Goal: Information Seeking & Learning: Learn about a topic

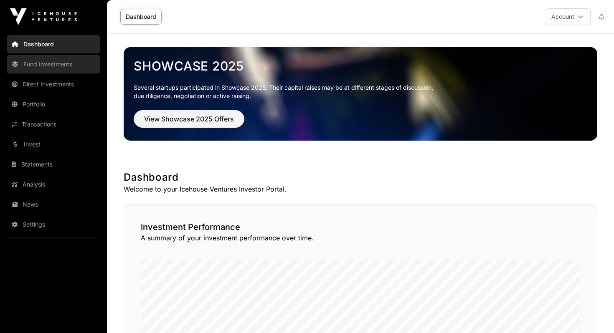
click at [56, 64] on link "Fund Investments" at bounding box center [53, 64] width 93 height 18
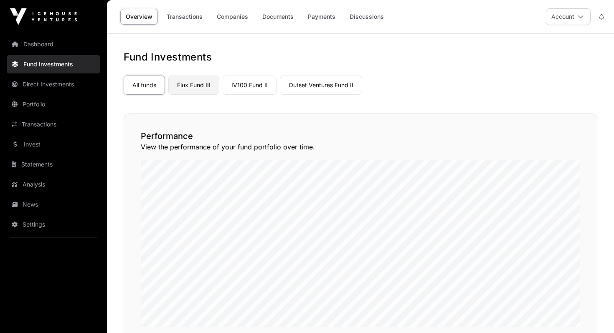
click at [189, 88] on link "Flux Fund III" at bounding box center [193, 85] width 51 height 19
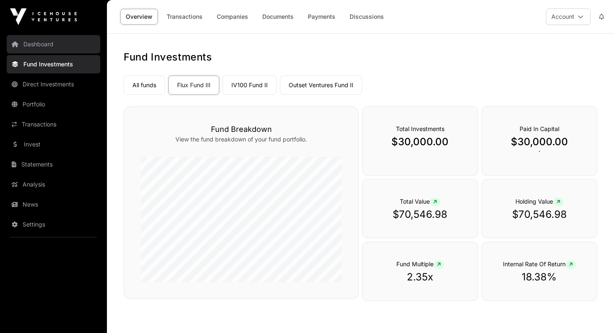
click at [45, 37] on link "Dashboard" at bounding box center [53, 44] width 93 height 18
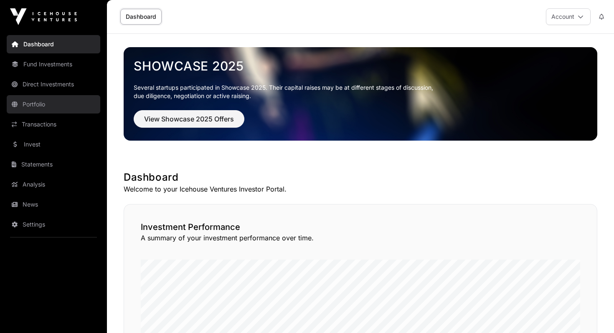
click at [41, 102] on link "Portfolio" at bounding box center [53, 104] width 93 height 18
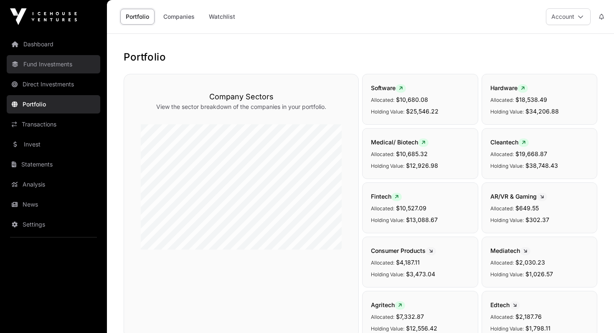
click at [63, 66] on link "Fund Investments" at bounding box center [53, 64] width 93 height 18
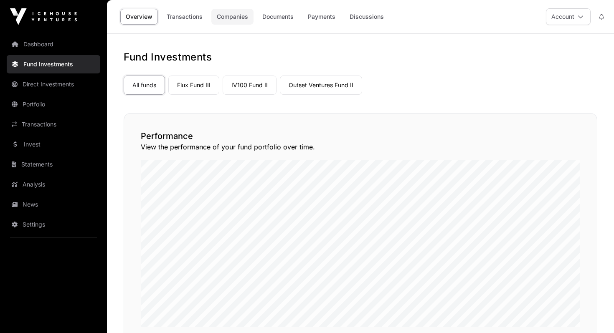
click at [230, 20] on link "Companies" at bounding box center [232, 17] width 42 height 16
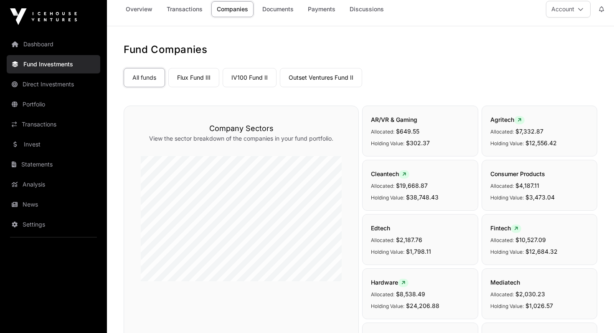
scroll to position [12, 0]
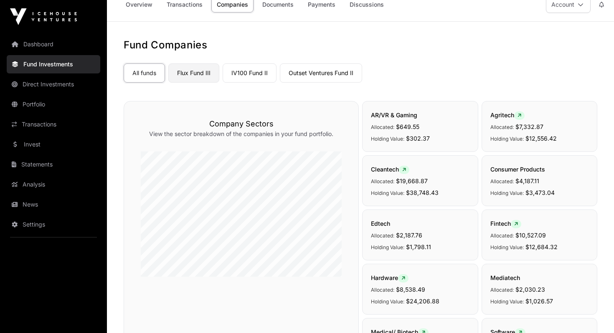
click at [195, 73] on link "Flux Fund III" at bounding box center [193, 72] width 51 height 19
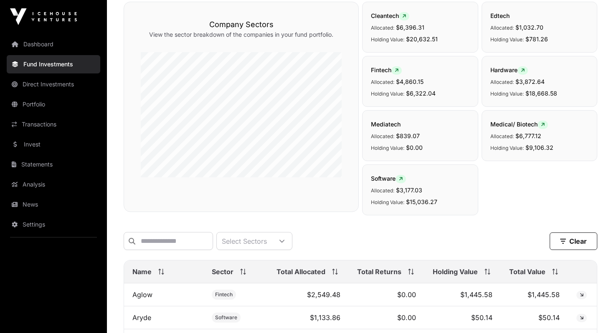
scroll to position [111, 0]
click at [500, 18] on span "Edtech" at bounding box center [499, 16] width 19 height 7
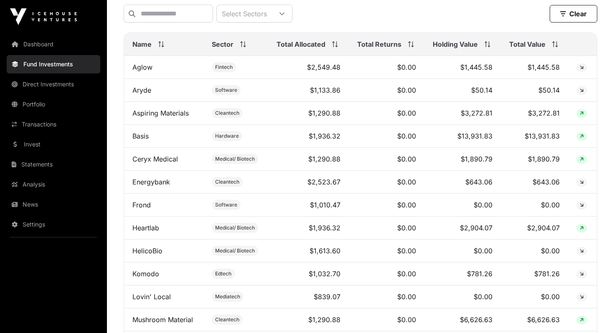
scroll to position [339, 0]
click at [528, 56] on th "Total Value" at bounding box center [533, 44] width 67 height 23
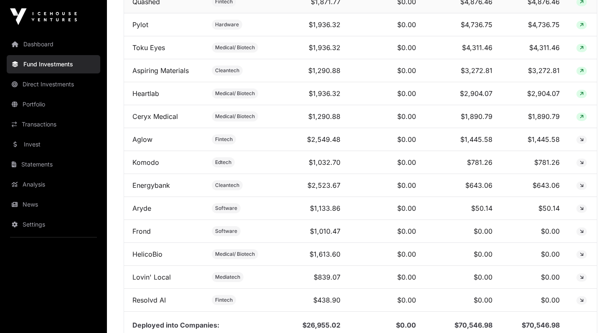
scroll to position [488, 0]
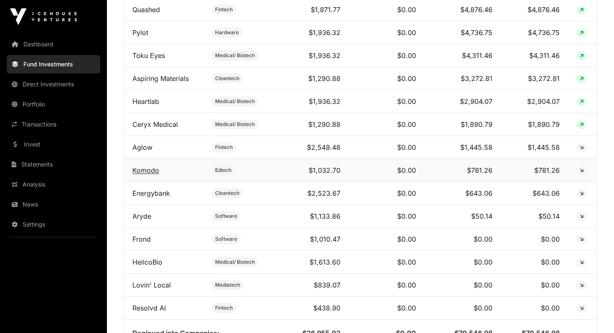
click at [152, 171] on link "Komodo" at bounding box center [145, 170] width 27 height 8
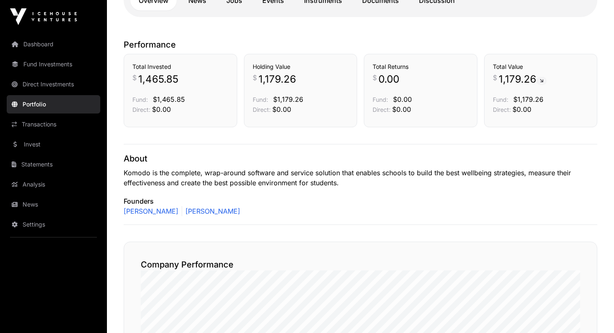
scroll to position [76, 0]
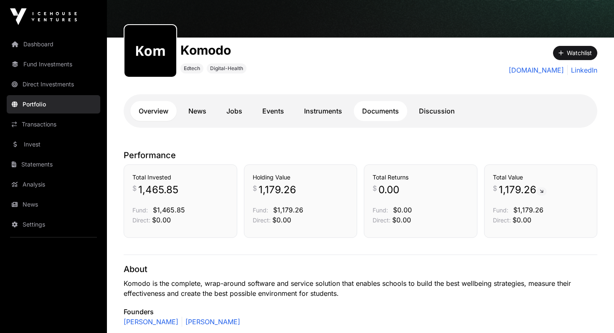
click at [384, 114] on link "Documents" at bounding box center [380, 111] width 53 height 20
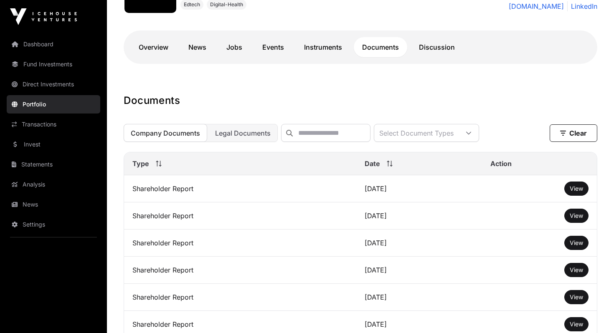
scroll to position [145, 0]
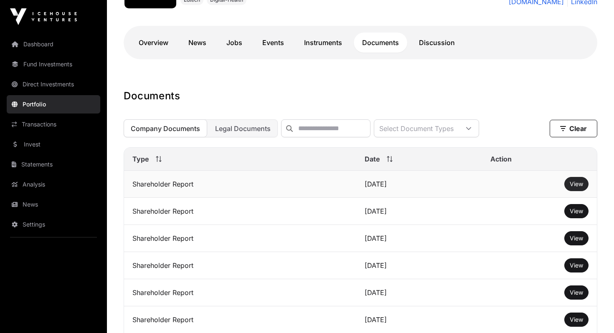
click at [577, 187] on span "View" at bounding box center [575, 183] width 13 height 7
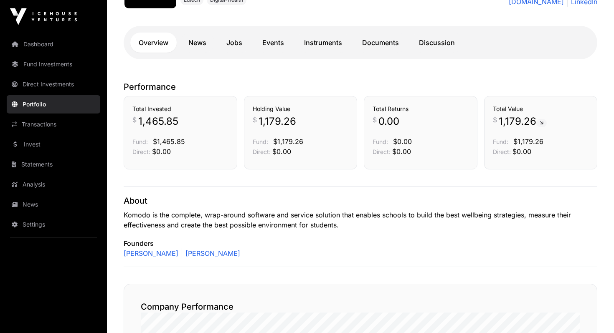
scroll to position [76, 0]
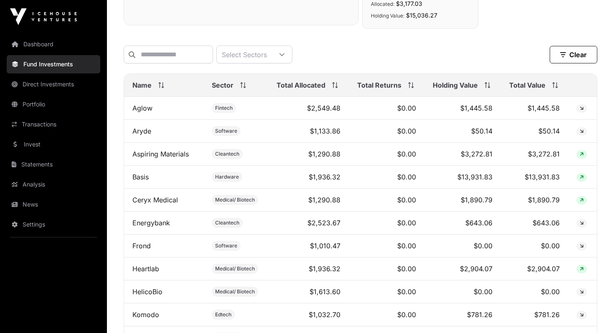
scroll to position [213, 0]
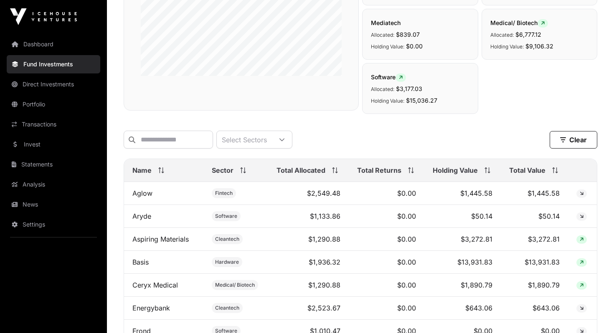
click at [520, 170] on span "Total Value" at bounding box center [527, 170] width 36 height 10
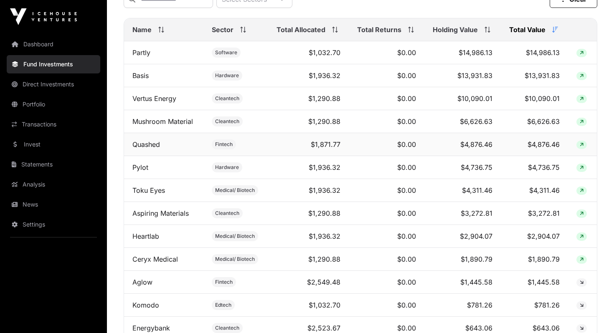
scroll to position [354, 0]
click at [146, 123] on link "Mushroom Material" at bounding box center [162, 120] width 61 height 8
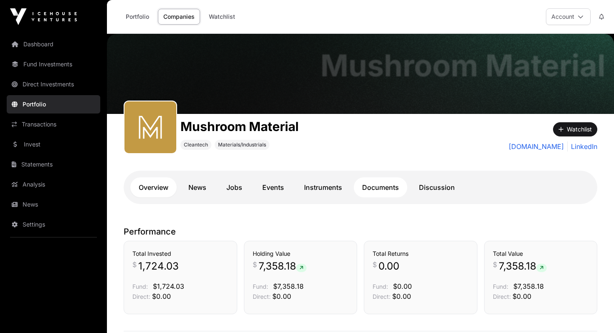
click at [378, 187] on link "Documents" at bounding box center [380, 187] width 53 height 20
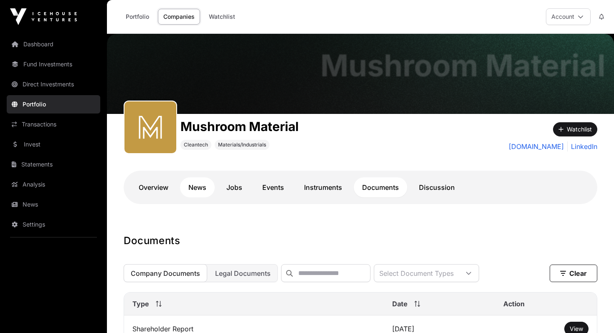
click at [205, 187] on link "News" at bounding box center [197, 187] width 35 height 20
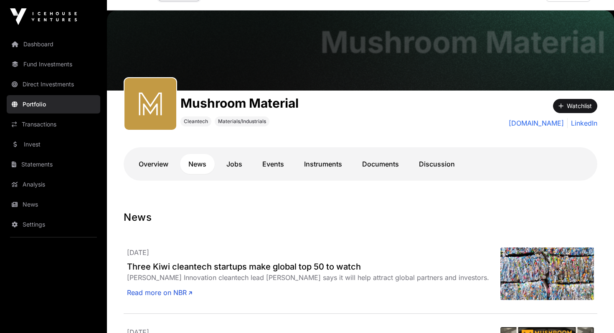
scroll to position [25, 0]
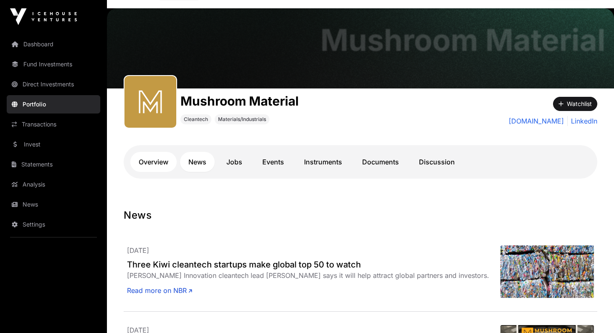
click at [152, 158] on link "Overview" at bounding box center [153, 162] width 46 height 20
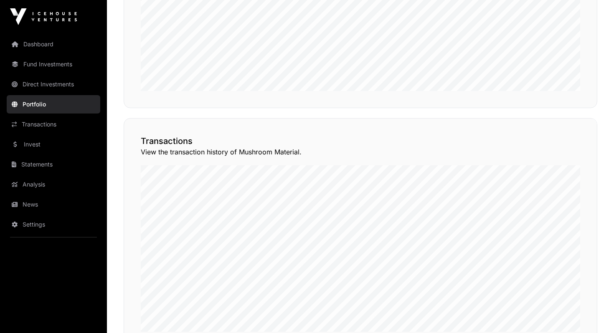
scroll to position [566, 0]
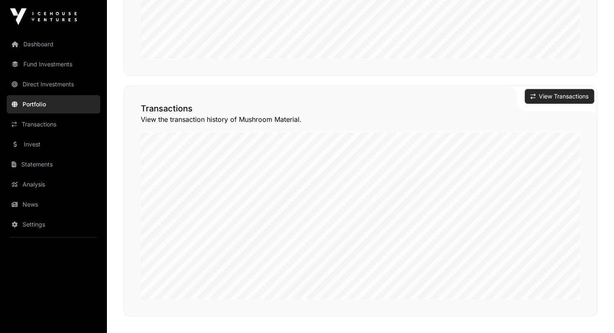
click at [541, 97] on button "View Transactions" at bounding box center [559, 96] width 69 height 14
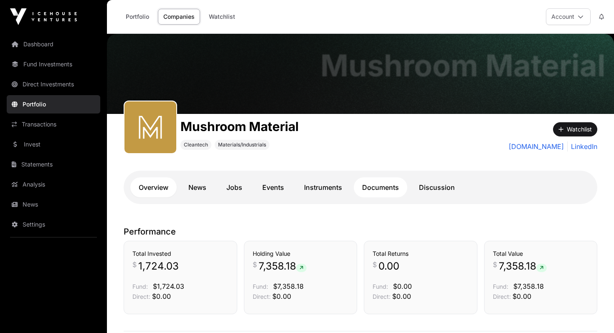
click at [388, 192] on link "Documents" at bounding box center [380, 187] width 53 height 20
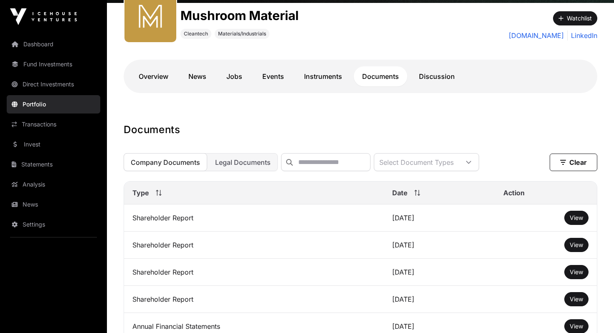
scroll to position [114, 0]
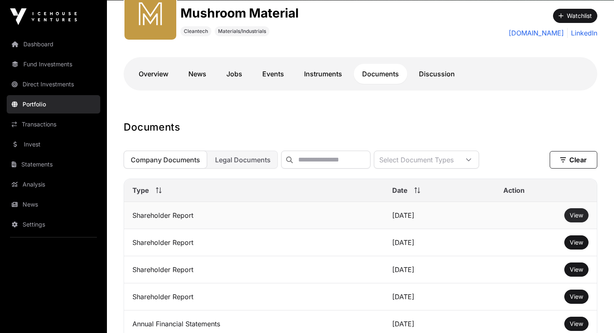
click at [580, 212] on span "View" at bounding box center [575, 215] width 13 height 7
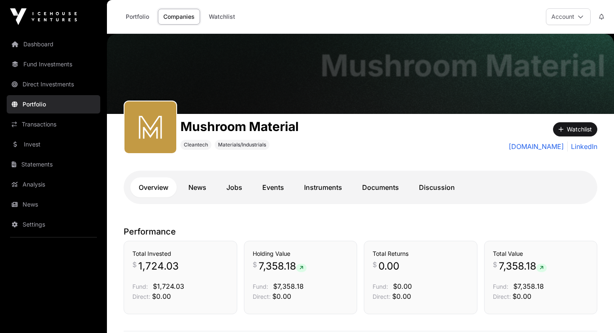
scroll to position [25, 0]
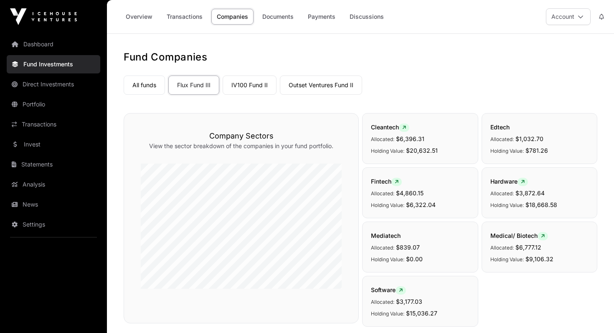
scroll to position [354, 0]
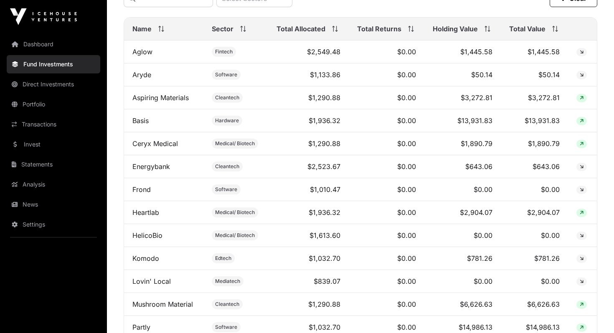
click at [517, 28] on span "Total Value" at bounding box center [527, 29] width 36 height 10
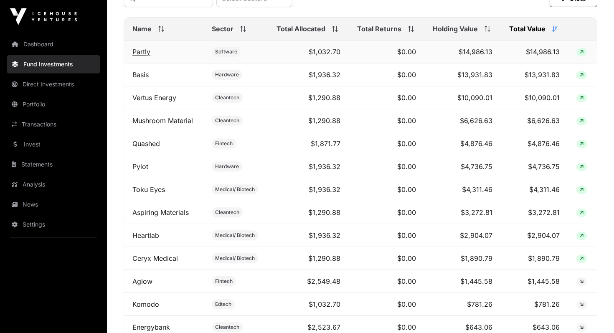
click at [140, 53] on link "Partly" at bounding box center [141, 52] width 18 height 8
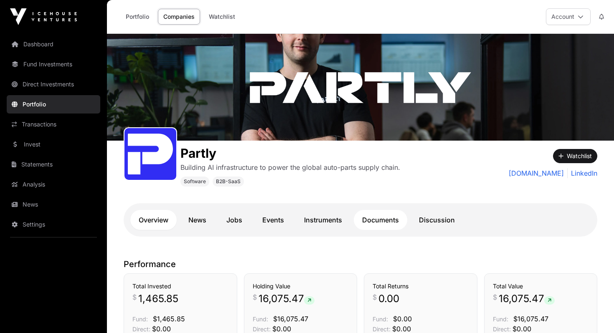
click at [385, 220] on link "Documents" at bounding box center [380, 220] width 53 height 20
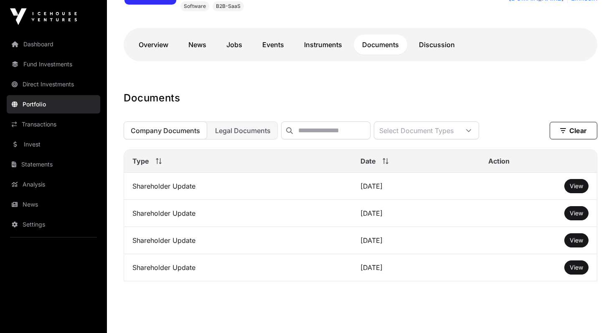
scroll to position [178, 0]
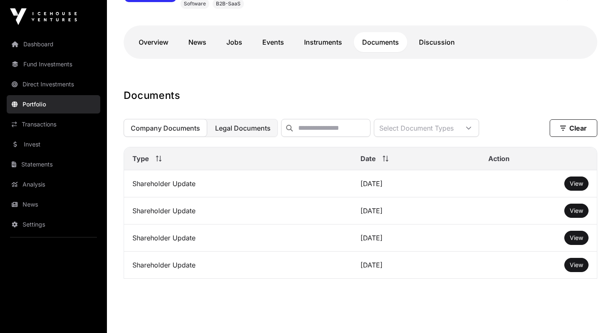
click at [245, 121] on button "Legal Documents" at bounding box center [243, 128] width 70 height 18
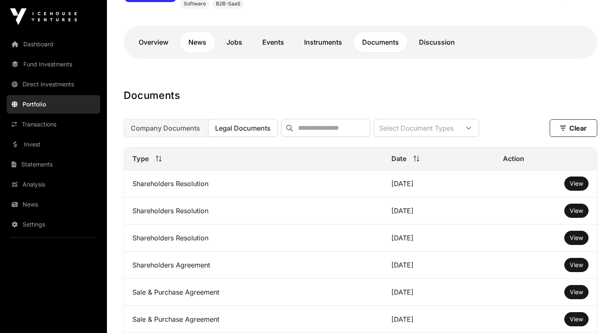
click at [196, 35] on link "News" at bounding box center [197, 42] width 35 height 20
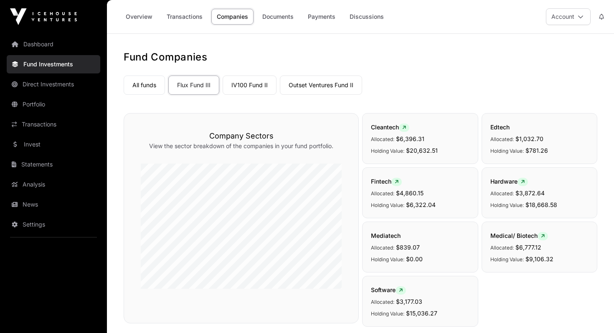
scroll to position [354, 0]
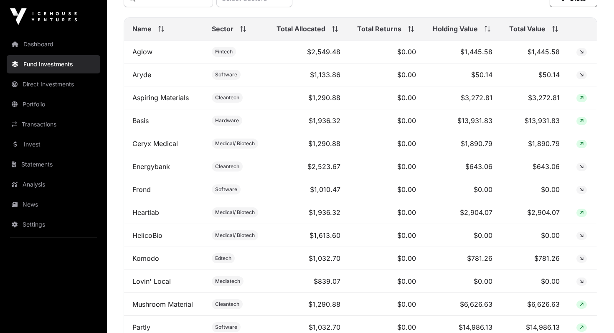
click at [535, 28] on span "Total Value" at bounding box center [527, 29] width 36 height 10
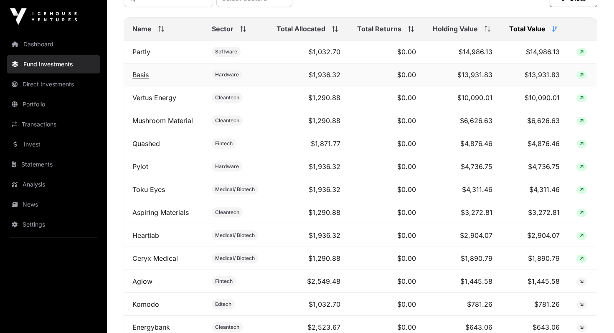
click at [143, 73] on link "Basis" at bounding box center [140, 75] width 16 height 8
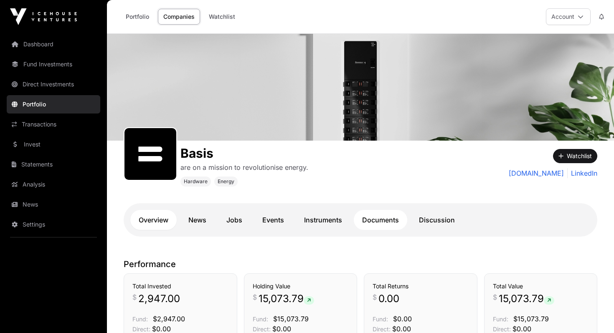
click at [373, 210] on link "Documents" at bounding box center [380, 220] width 53 height 20
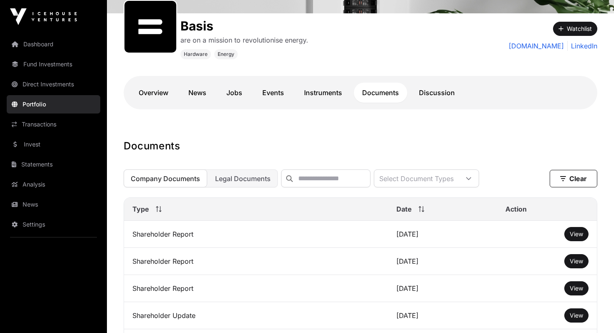
scroll to position [130, 0]
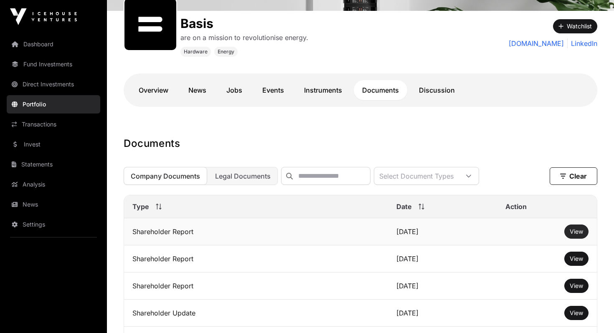
click at [571, 233] on span "View" at bounding box center [575, 231] width 13 height 7
click at [148, 96] on link "Overview" at bounding box center [153, 90] width 46 height 20
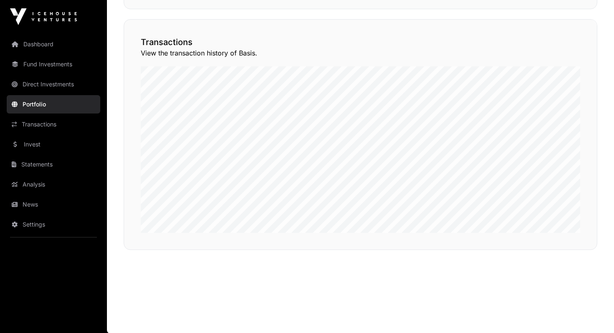
scroll to position [642, 0]
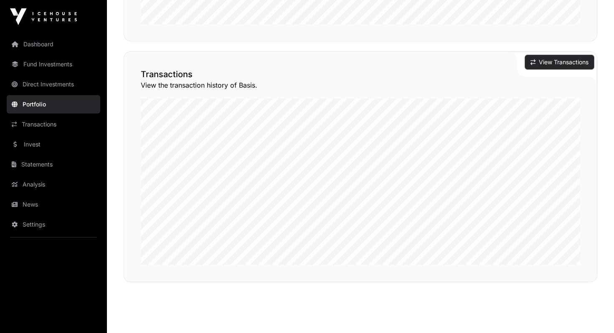
click at [570, 60] on button "View Transactions" at bounding box center [559, 62] width 69 height 14
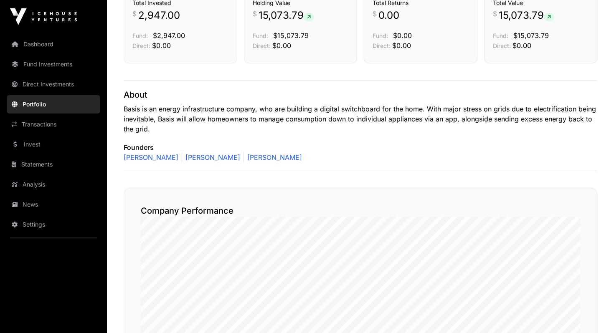
scroll to position [152, 0]
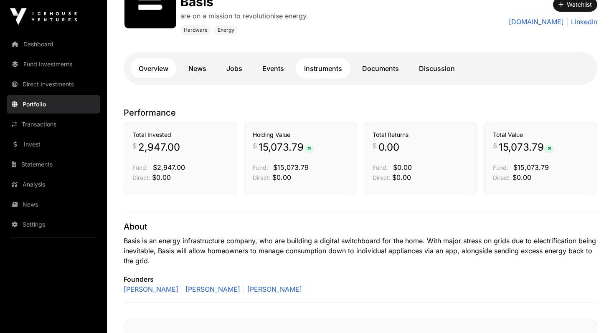
click at [321, 73] on link "Instruments" at bounding box center [322, 68] width 55 height 20
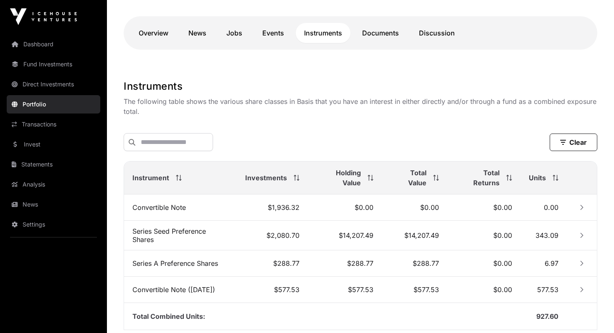
scroll to position [66, 0]
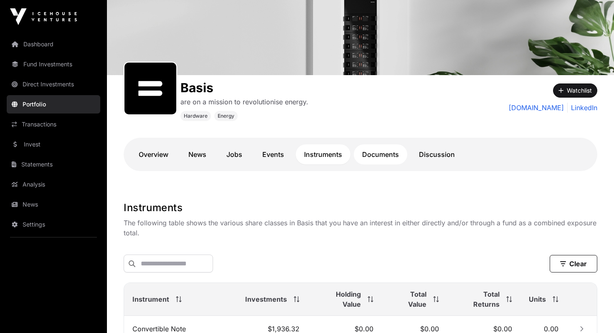
click at [381, 154] on link "Documents" at bounding box center [380, 154] width 53 height 20
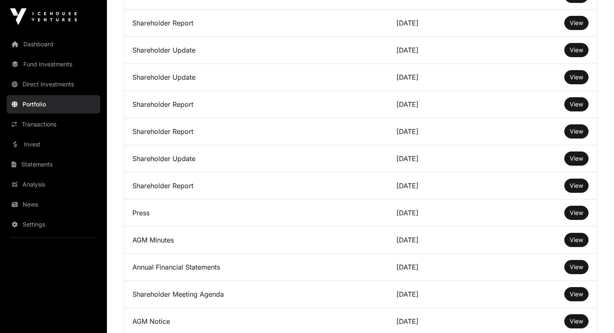
scroll to position [393, 0]
click at [574, 270] on span "View" at bounding box center [575, 266] width 13 height 7
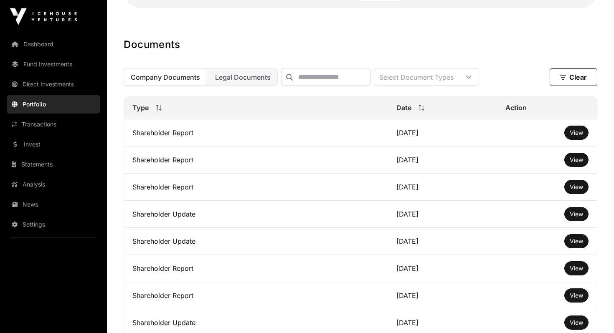
scroll to position [0, 0]
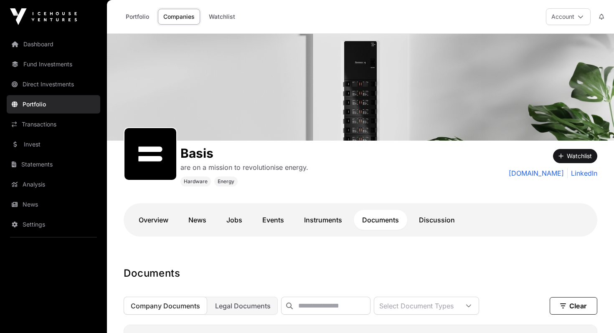
click at [45, 17] on img at bounding box center [43, 16] width 67 height 17
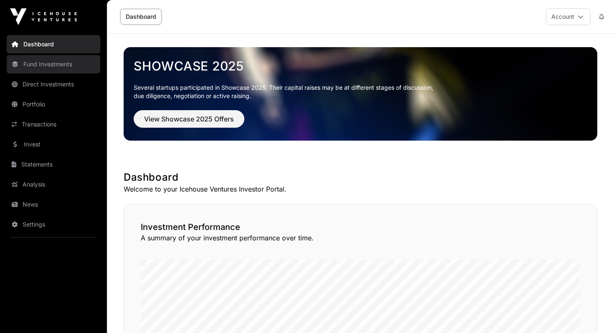
click at [78, 60] on link "Fund Investments" at bounding box center [53, 64] width 93 height 18
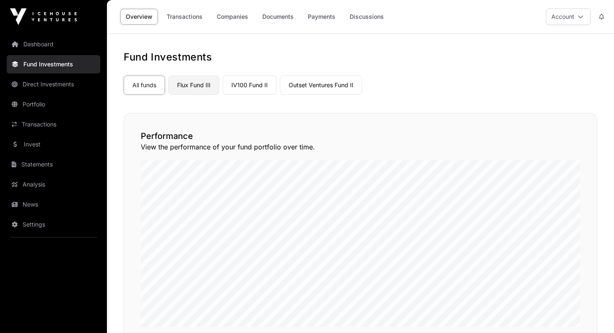
click at [202, 83] on link "Flux Fund III" at bounding box center [193, 85] width 51 height 19
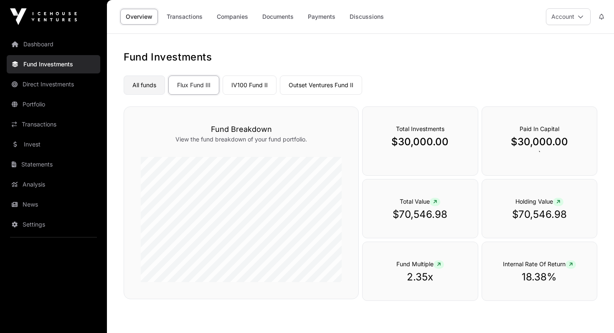
click at [156, 90] on link "All funds" at bounding box center [144, 85] width 41 height 19
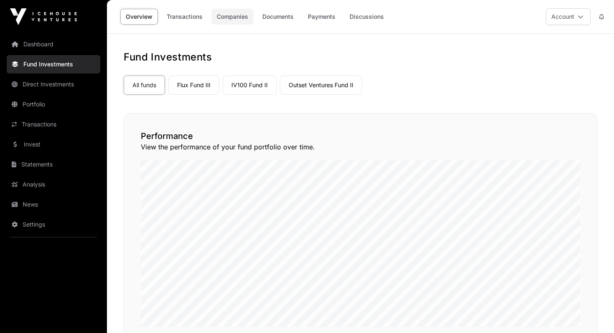
click at [231, 19] on link "Companies" at bounding box center [232, 17] width 42 height 16
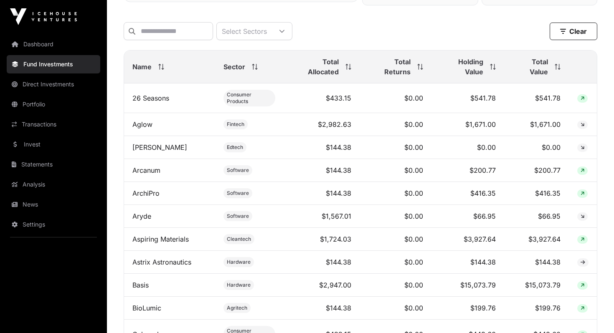
scroll to position [327, 0]
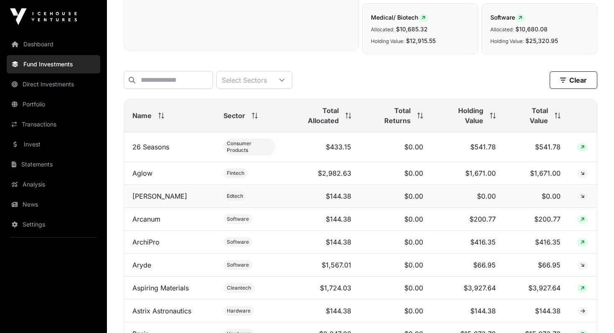
drag, startPoint x: 553, startPoint y: 116, endPoint x: 297, endPoint y: 182, distance: 264.2
click at [553, 116] on span at bounding box center [555, 116] width 9 height 6
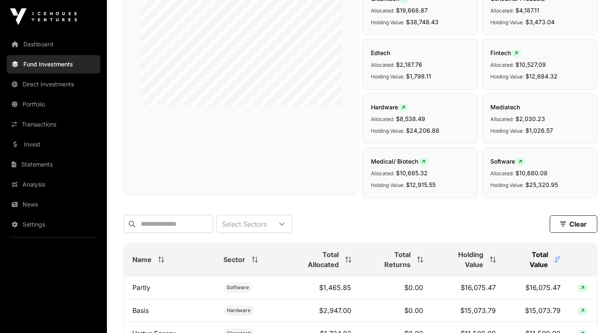
scroll to position [0, 0]
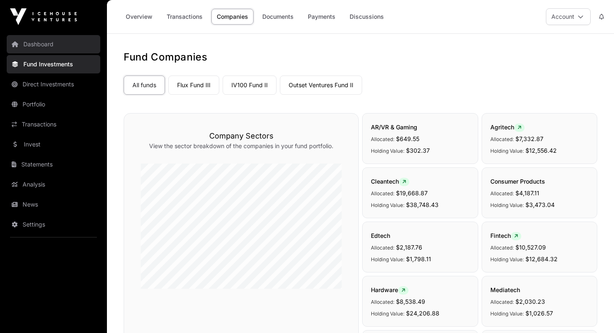
click at [71, 40] on link "Dashboard" at bounding box center [53, 44] width 93 height 18
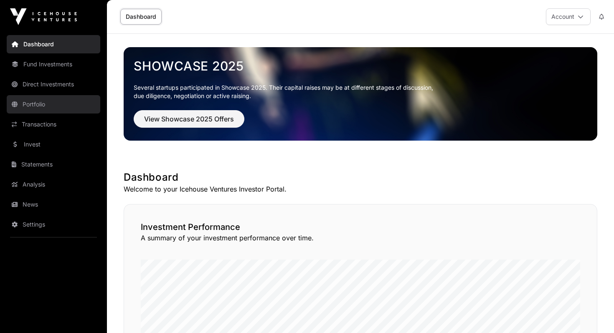
click at [38, 107] on link "Portfolio" at bounding box center [53, 104] width 93 height 18
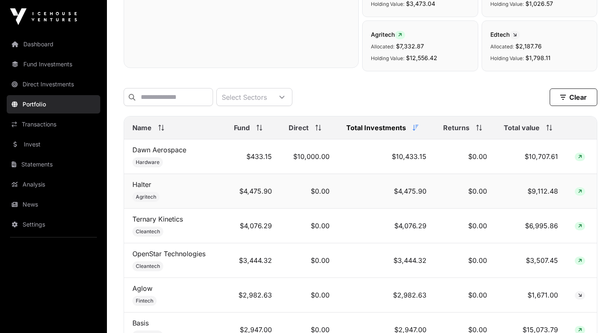
scroll to position [275, 0]
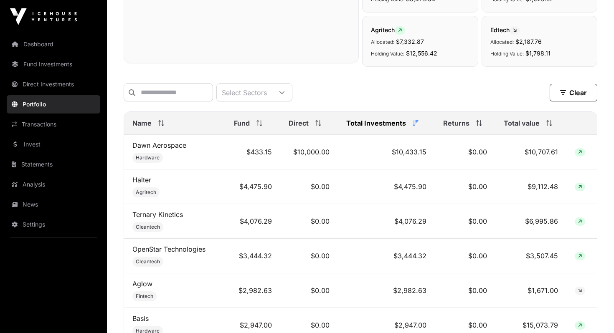
click at [534, 130] on th "Total value" at bounding box center [530, 123] width 71 height 23
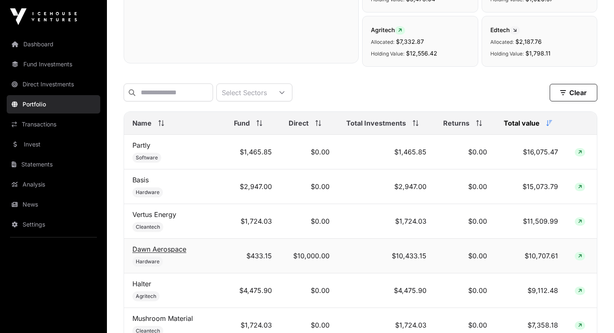
click at [167, 246] on link "Dawn Aerospace" at bounding box center [159, 249] width 54 height 8
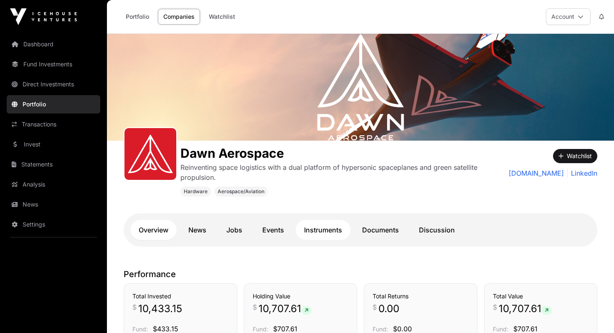
click at [328, 237] on link "Instruments" at bounding box center [322, 230] width 55 height 20
